Goal: Find specific page/section

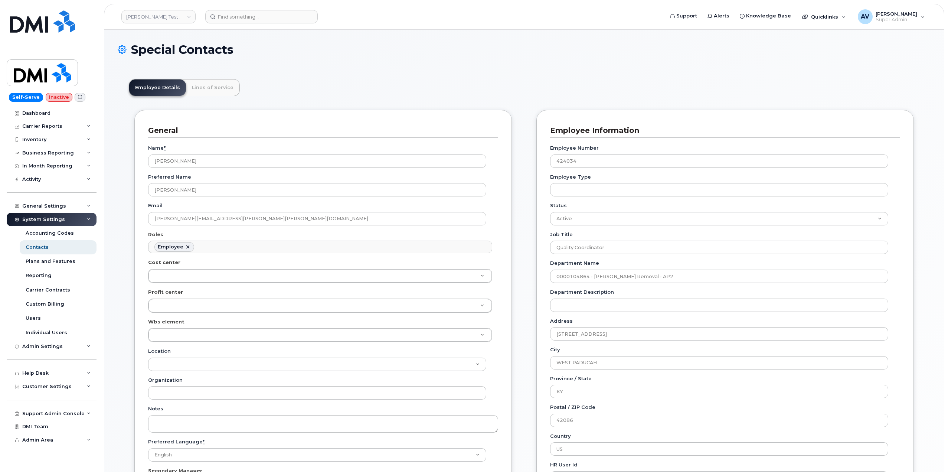
scroll to position [22, 0]
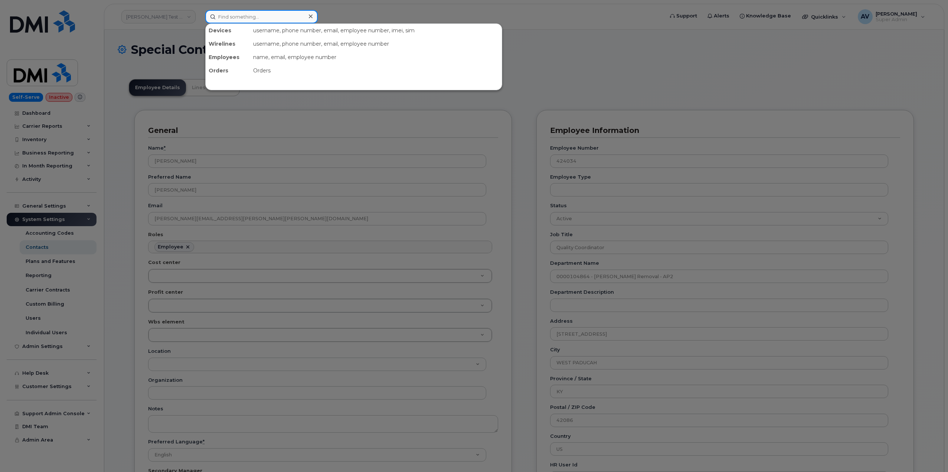
click at [250, 16] on input at bounding box center [261, 16] width 112 height 13
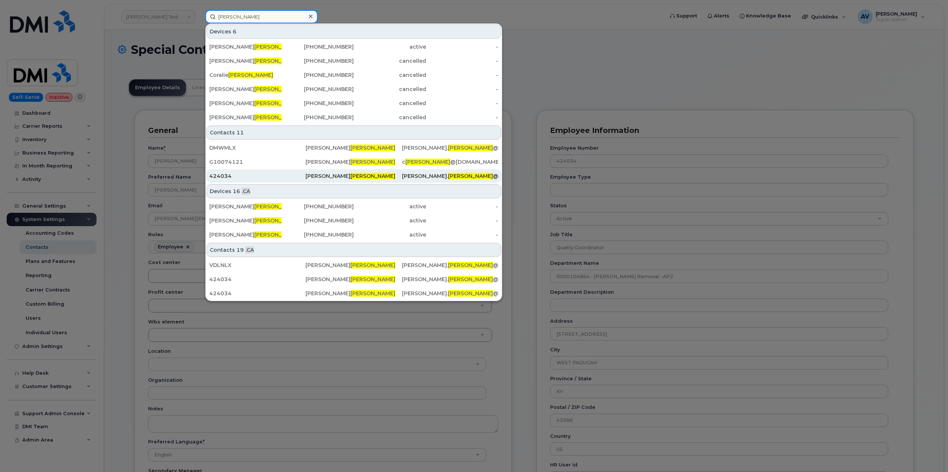
type input "[PERSON_NAME]"
click at [281, 174] on div "424034" at bounding box center [257, 175] width 96 height 7
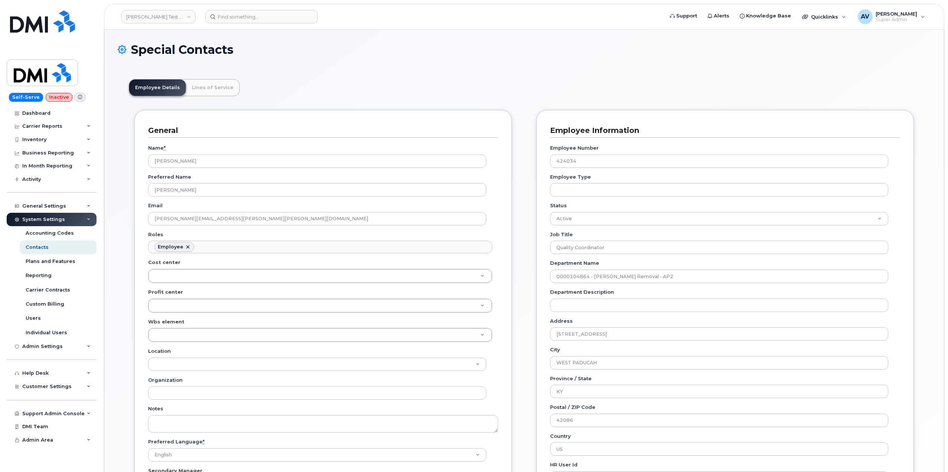
scroll to position [22, 0]
click at [269, 18] on input at bounding box center [261, 16] width 112 height 13
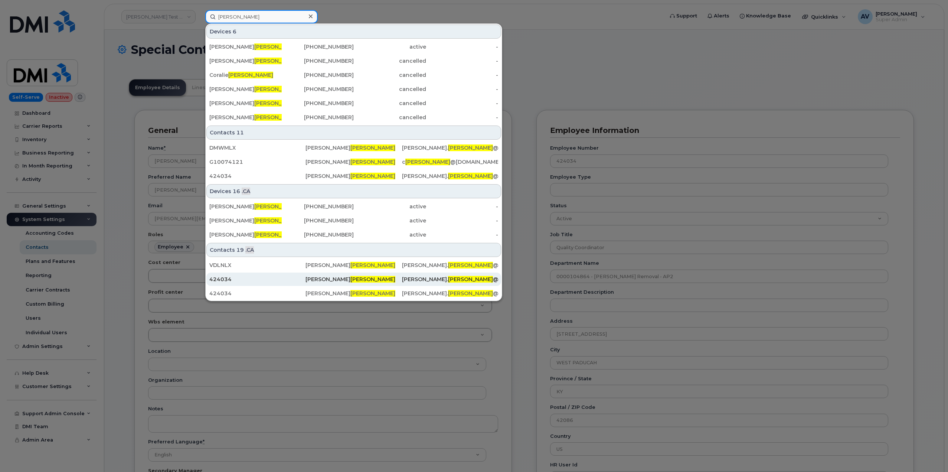
type input "[PERSON_NAME]"
click at [402, 275] on div "David Spratt" at bounding box center [450, 278] width 96 height 13
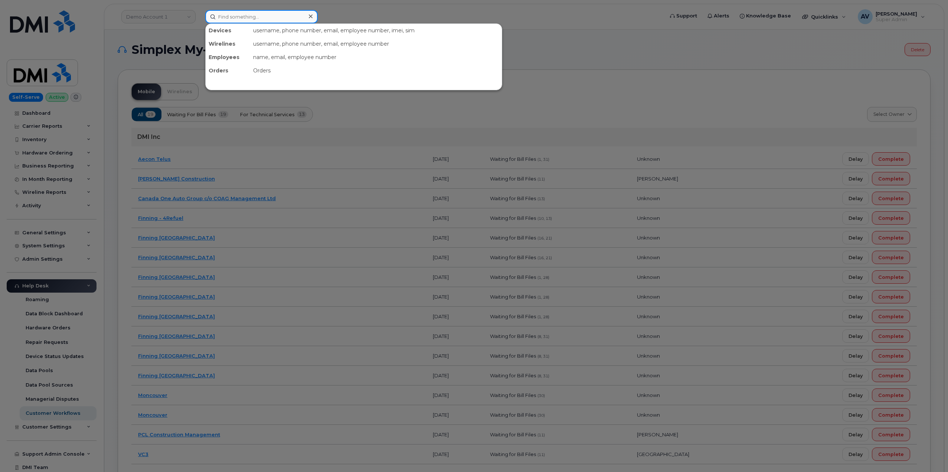
click at [243, 18] on input at bounding box center [261, 16] width 112 height 13
paste input "Michael Makowsk"
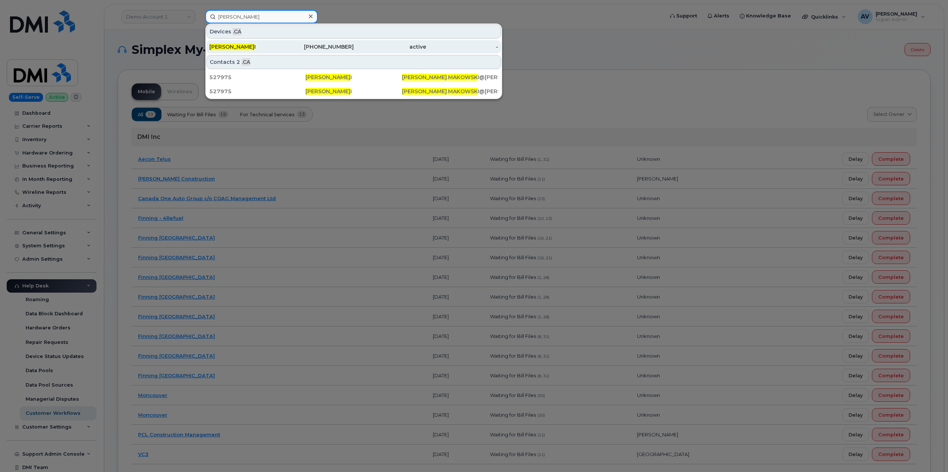
type input "Michael Makowsk"
click at [282, 41] on div "MICHAEL MAKOWSK I" at bounding box center [318, 46] width 72 height 13
